Goal: Task Accomplishment & Management: Use online tool/utility

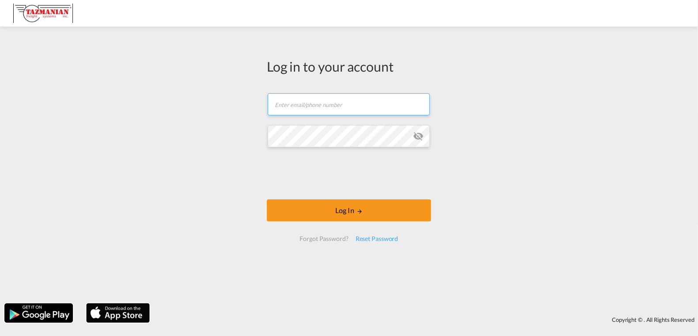
type input "[EMAIL_ADDRESS][DOMAIN_NAME]"
click at [552, 160] on div "Log in to your account [EMAIL_ADDRESS][DOMAIN_NAME] Email field is required Pas…" at bounding box center [349, 165] width 698 height 268
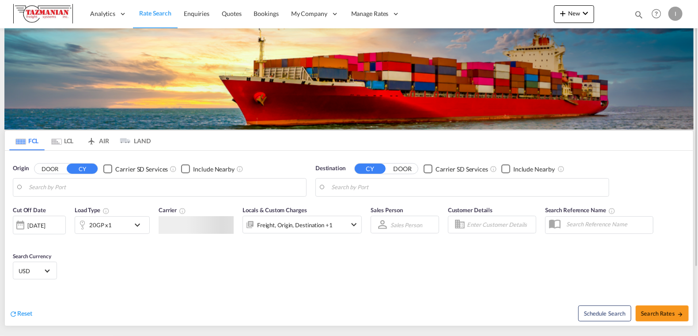
type input "[GEOGRAPHIC_DATA], [GEOGRAPHIC_DATA], USSEA"
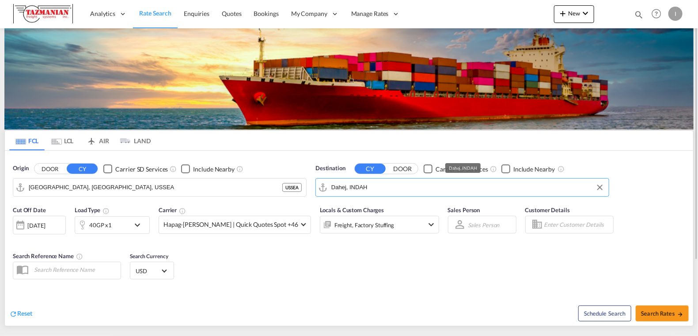
click at [373, 180] on md-autocomplete "Dahej, INDAH" at bounding box center [467, 187] width 273 height 15
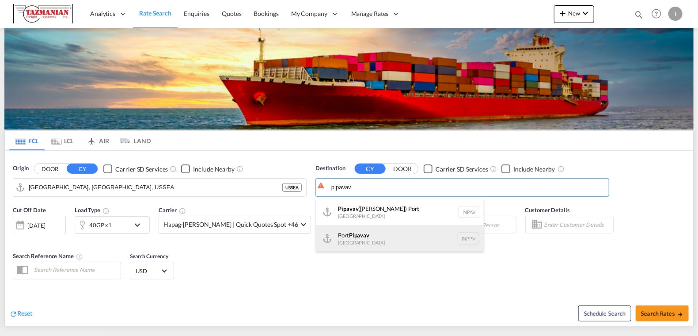
click at [389, 237] on div "Port Pipavav [GEOGRAPHIC_DATA] INPPV" at bounding box center [400, 238] width 168 height 27
type input "Port Pipavav, INPPV"
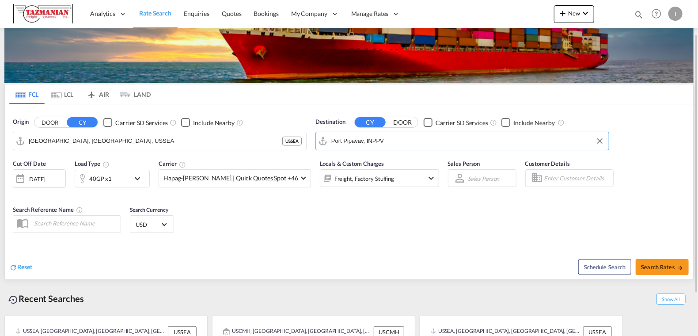
scroll to position [47, 0]
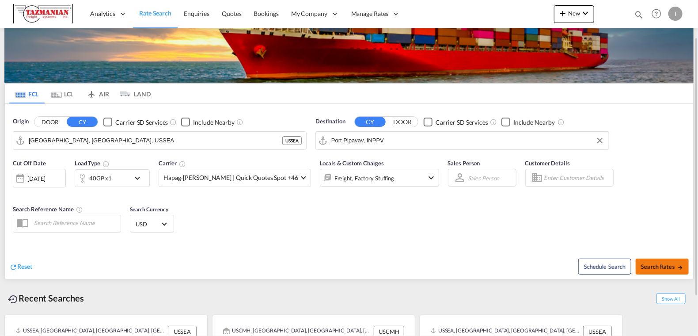
click at [663, 262] on button "Search Rates" at bounding box center [662, 267] width 53 height 16
type input "USSEA to INPPV / [DATE]"
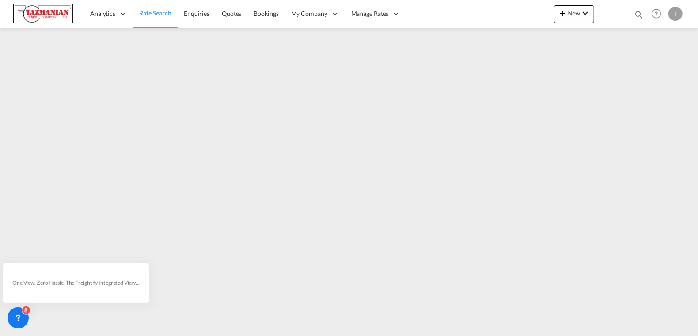
click at [457, 4] on div "Analytics Reports Dashboard Rate Search Enquiries Quotes Bookings" at bounding box center [349, 13] width 672 height 27
